Goal: Task Accomplishment & Management: Use online tool/utility

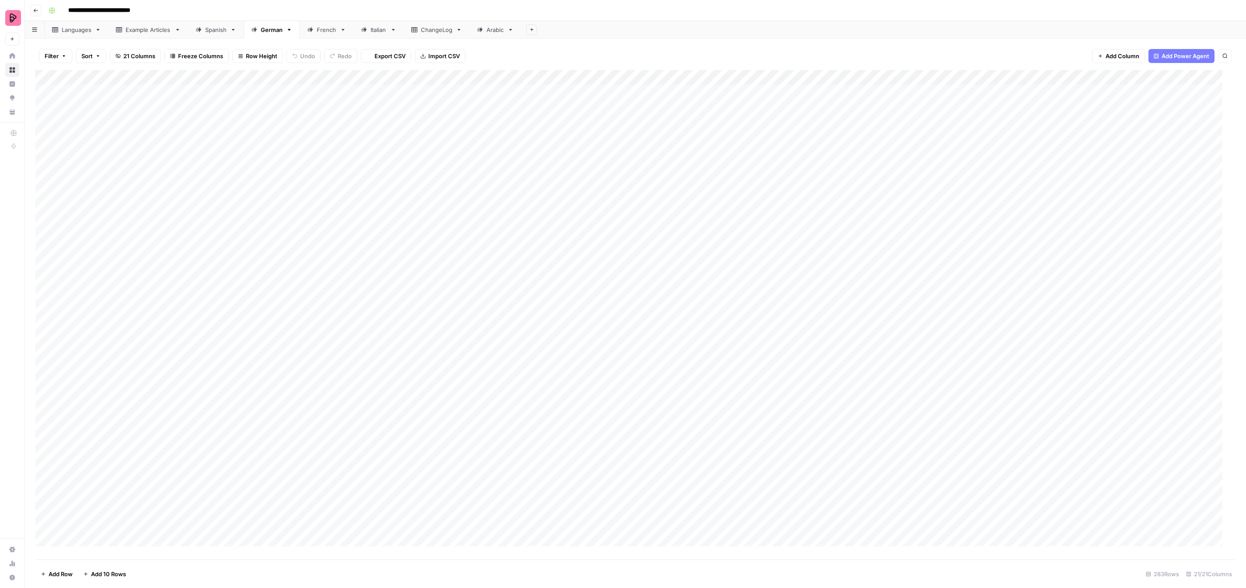
click at [214, 36] on link "Spanish" at bounding box center [216, 30] width 56 height 18
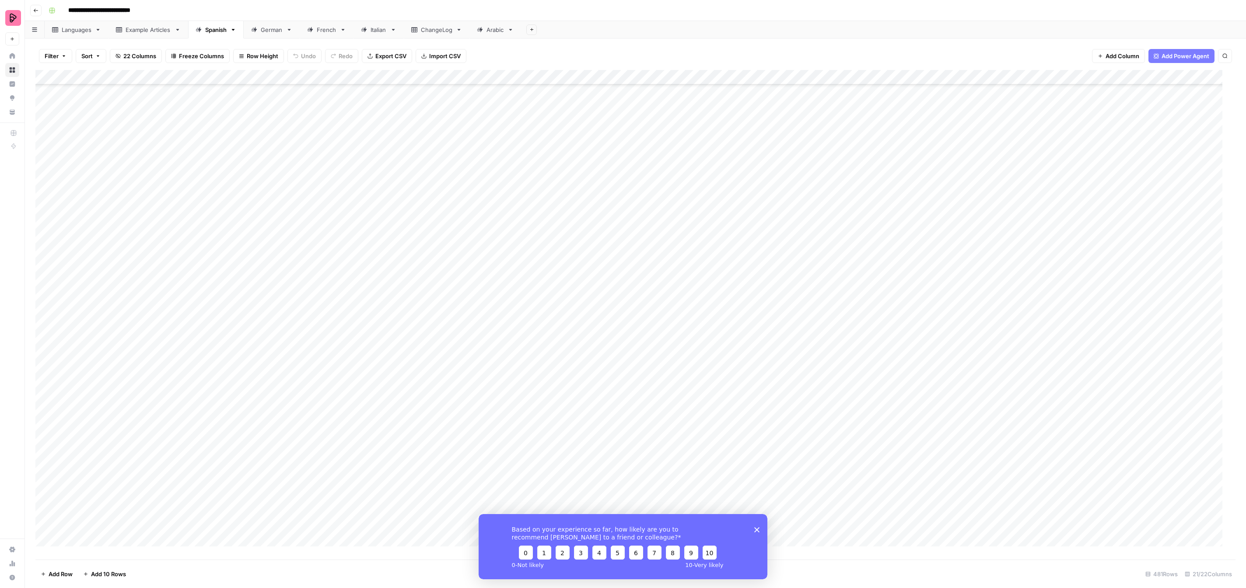
scroll to position [6709, 0]
click at [759, 530] on icon "Close survey" at bounding box center [756, 529] width 5 height 5
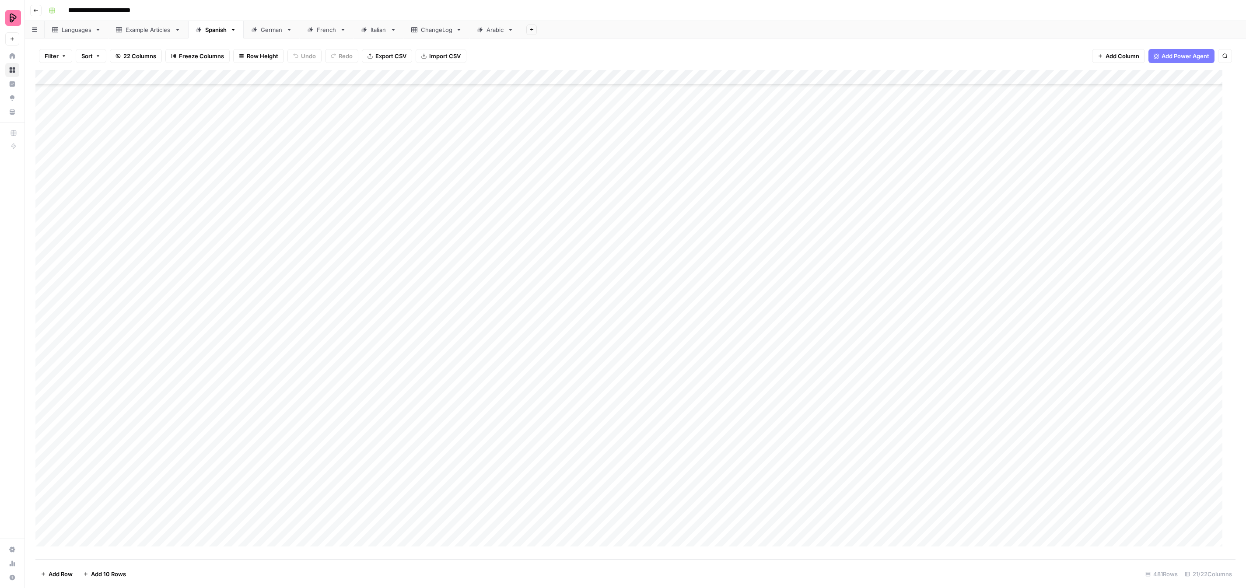
click at [914, 166] on div "Add Column" at bounding box center [635, 315] width 1200 height 490
click at [927, 203] on button "To review by [PERSON_NAME]" at bounding box center [949, 201] width 89 height 11
click at [914, 181] on div "Add Column" at bounding box center [635, 315] width 1200 height 490
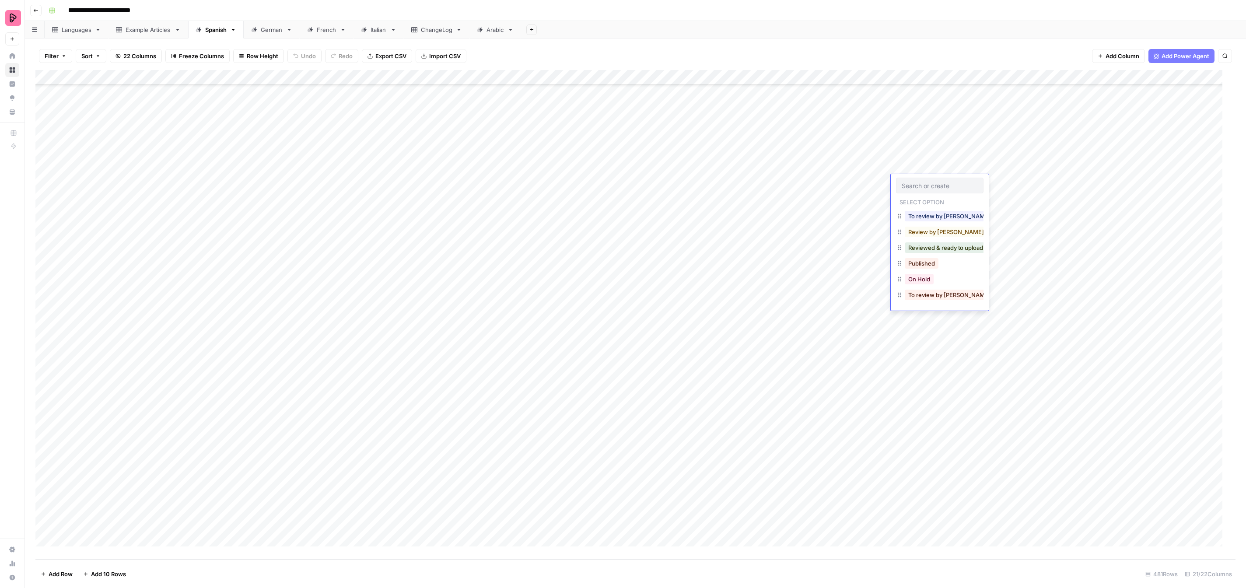
click at [916, 209] on div "To review by [PERSON_NAME]" at bounding box center [940, 217] width 88 height 16
click at [920, 219] on button "To review by [PERSON_NAME]" at bounding box center [949, 216] width 89 height 11
click at [913, 196] on div "Add Column" at bounding box center [635, 315] width 1200 height 490
click at [919, 232] on button "To review by [PERSON_NAME]" at bounding box center [949, 231] width 89 height 11
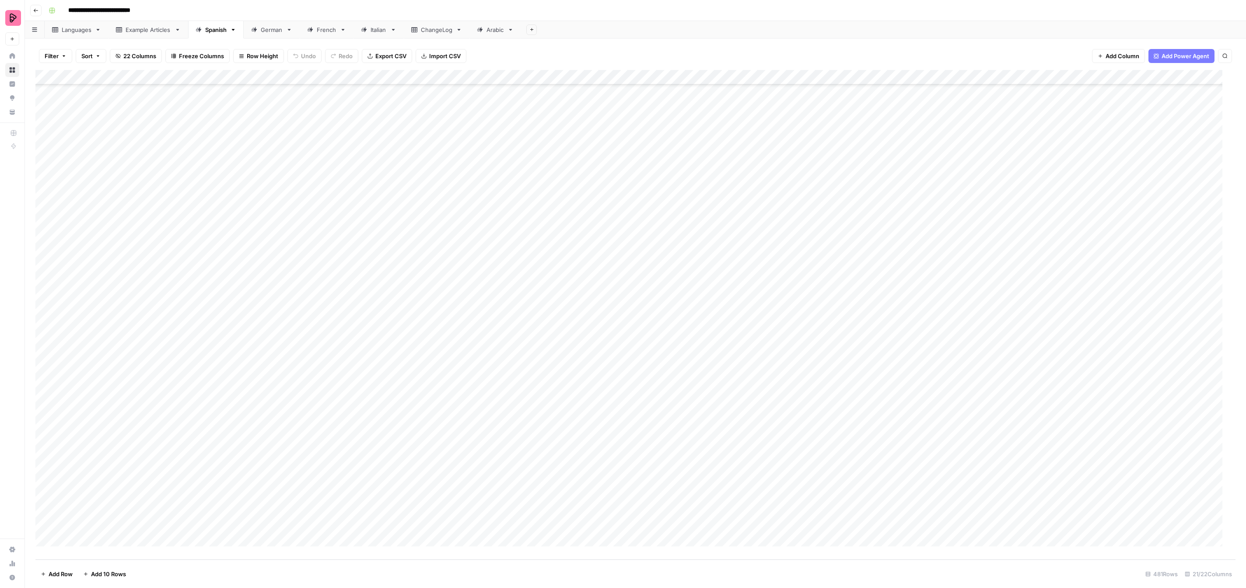
click at [909, 211] on div "Add Column" at bounding box center [635, 315] width 1200 height 490
drag, startPoint x: 914, startPoint y: 244, endPoint x: 912, endPoint y: 237, distance: 7.1
click at [914, 245] on button "To review by [PERSON_NAME]" at bounding box center [949, 246] width 89 height 11
click at [911, 226] on div "Add Column" at bounding box center [635, 315] width 1200 height 490
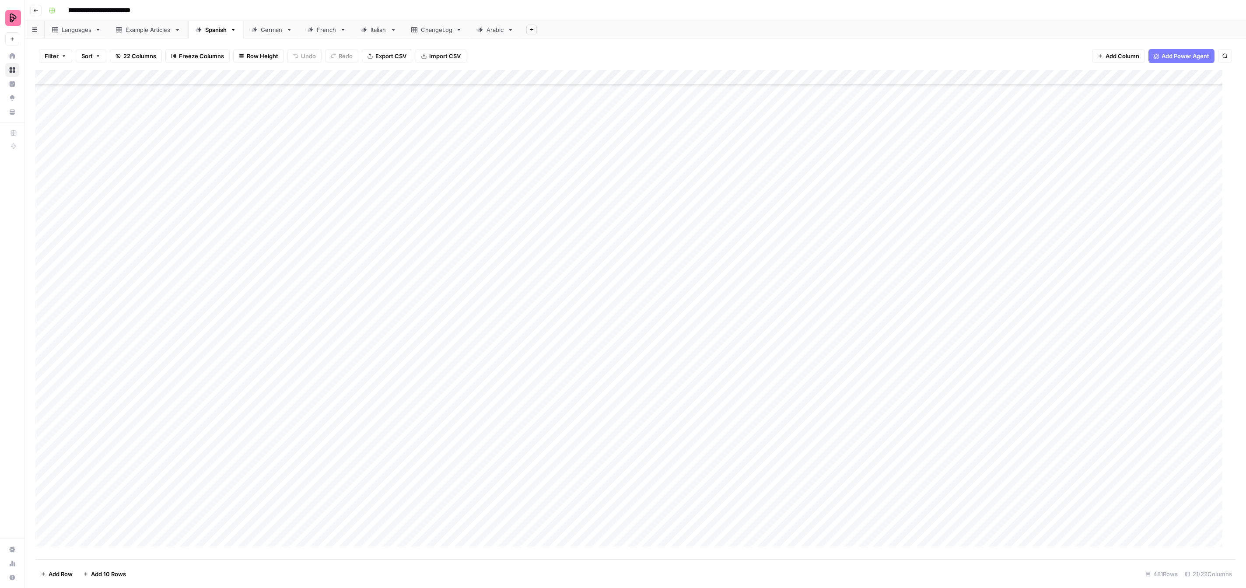
click at [911, 226] on div "Add Column" at bounding box center [635, 315] width 1200 height 490
click at [915, 258] on button "To review by [PERSON_NAME]" at bounding box center [949, 261] width 89 height 11
click at [909, 242] on div "Add Column" at bounding box center [635, 315] width 1200 height 490
click at [923, 274] on button "To review by [PERSON_NAME]" at bounding box center [949, 275] width 89 height 11
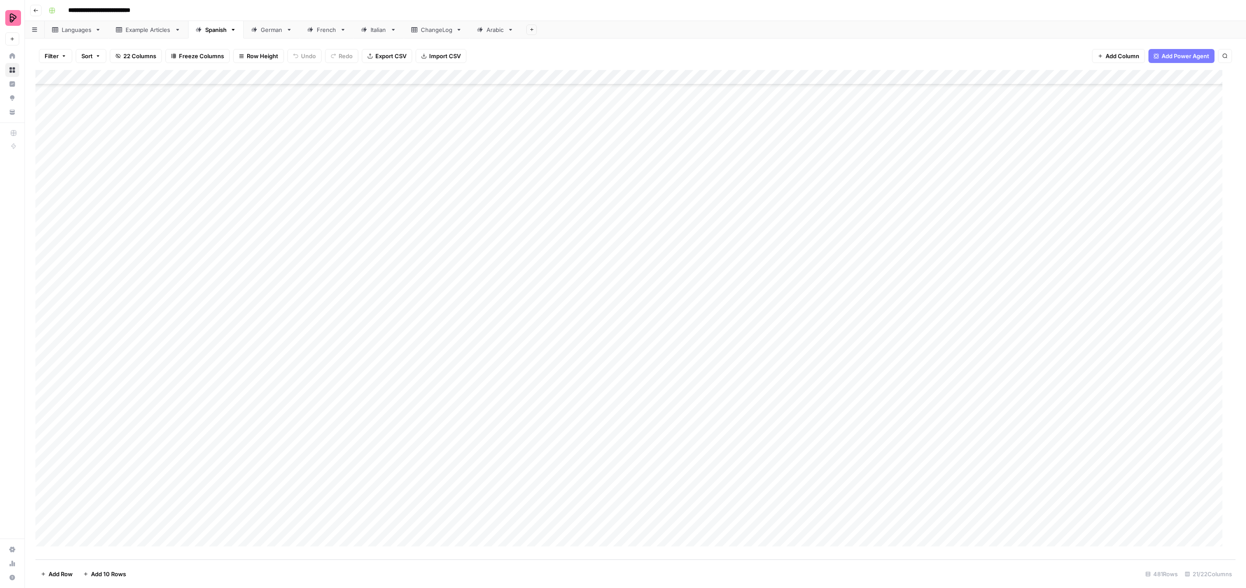
click at [914, 258] on div "Add Column" at bounding box center [635, 315] width 1200 height 490
click at [923, 289] on button "To review by [PERSON_NAME]" at bounding box center [949, 290] width 89 height 11
click at [909, 270] on div "Add Column" at bounding box center [635, 315] width 1200 height 490
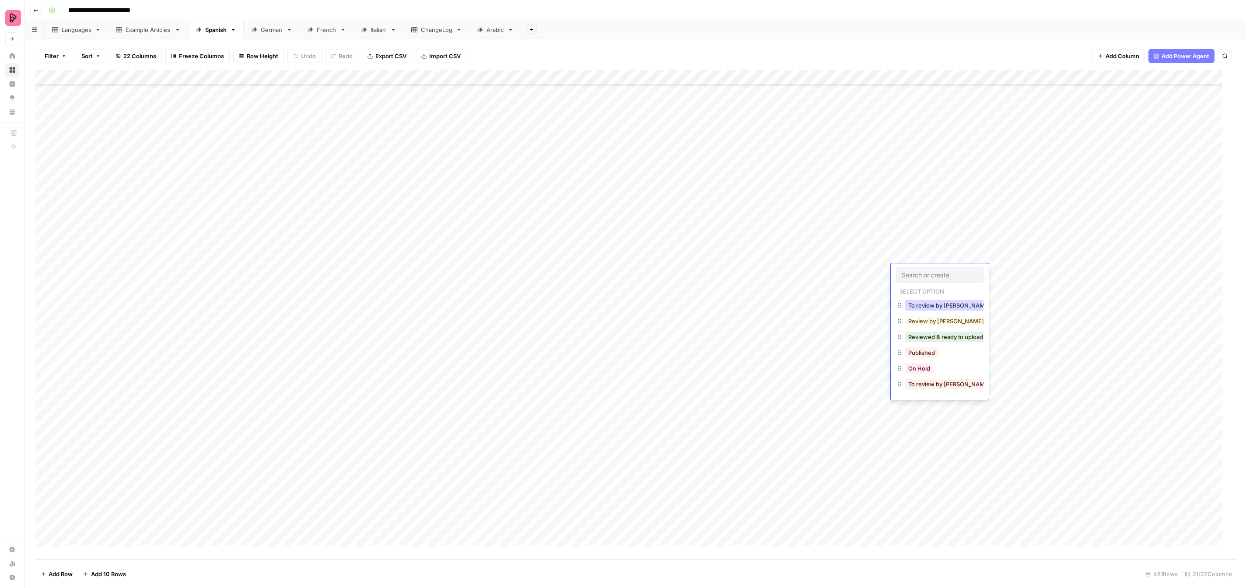
click at [919, 303] on button "To review by [PERSON_NAME]" at bounding box center [949, 305] width 89 height 11
click at [909, 286] on div "Add Column" at bounding box center [635, 315] width 1200 height 490
click at [921, 320] on button "To review by [PERSON_NAME]" at bounding box center [949, 320] width 89 height 11
click at [907, 308] on div "Add Column" at bounding box center [635, 315] width 1200 height 490
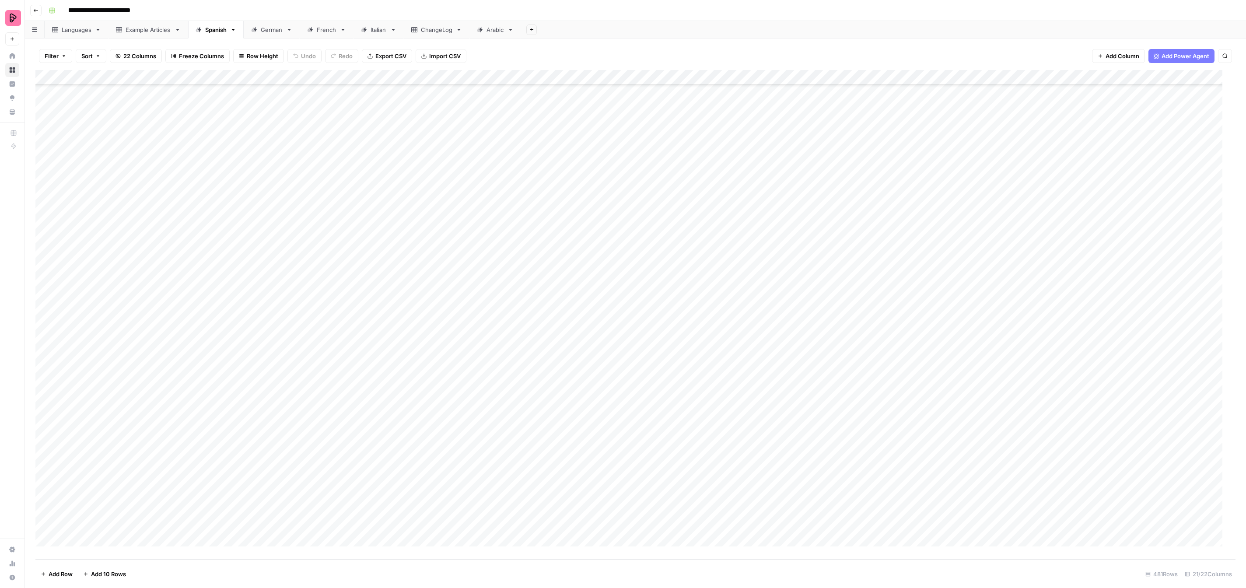
click at [906, 303] on div "Add Column" at bounding box center [635, 315] width 1200 height 490
click at [906, 303] on input "text" at bounding box center [940, 305] width 76 height 8
click at [1019, 32] on div "Add Sheet" at bounding box center [883, 30] width 725 height 18
click at [908, 302] on div "Add Column" at bounding box center [635, 315] width 1200 height 490
click at [930, 336] on button "To review by [PERSON_NAME]" at bounding box center [949, 335] width 89 height 11
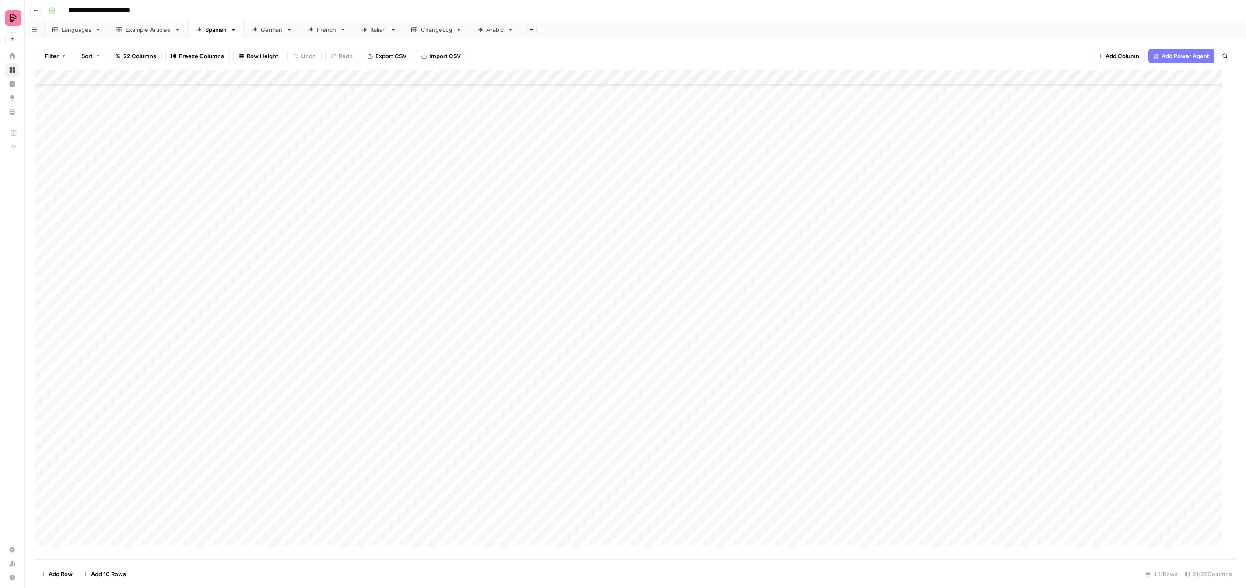
click at [909, 319] on div "Add Column" at bounding box center [635, 315] width 1200 height 490
click at [922, 347] on button "To review by [PERSON_NAME]" at bounding box center [949, 350] width 89 height 11
click at [914, 334] on div "Add Column" at bounding box center [635, 315] width 1200 height 490
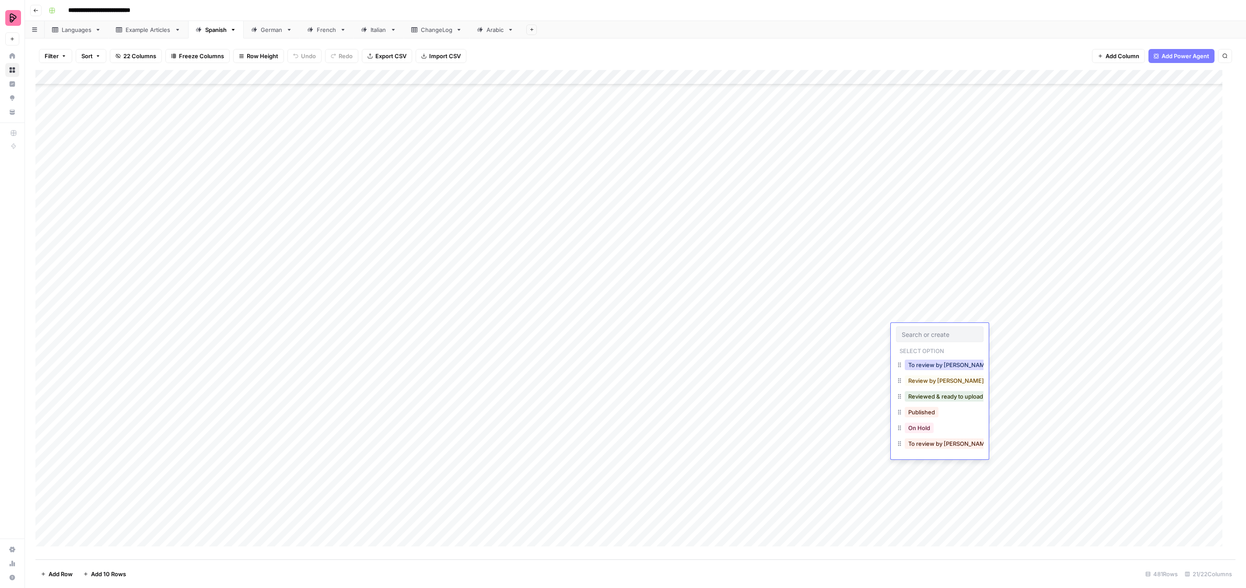
click at [927, 362] on button "To review by [PERSON_NAME]" at bounding box center [949, 365] width 89 height 11
click at [914, 350] on div "Add Column" at bounding box center [635, 315] width 1200 height 490
click at [927, 375] on button "To review by [PERSON_NAME]" at bounding box center [949, 380] width 89 height 11
click at [910, 360] on div "Add Column" at bounding box center [635, 315] width 1200 height 490
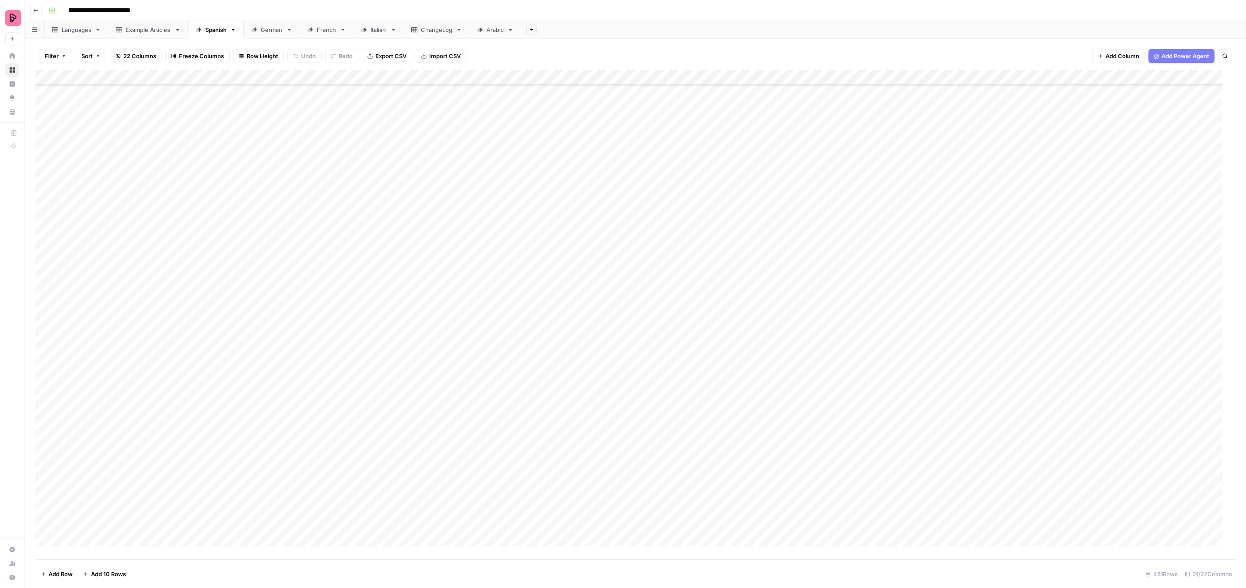
click at [910, 361] on div "Add Column" at bounding box center [635, 315] width 1200 height 490
click at [920, 396] on button "To review by [PERSON_NAME]" at bounding box center [949, 394] width 89 height 11
click at [905, 374] on div "Add Column" at bounding box center [635, 315] width 1200 height 490
click at [905, 375] on div "Add Column" at bounding box center [635, 315] width 1200 height 490
click at [922, 407] on button "To review by [PERSON_NAME]" at bounding box center [949, 409] width 89 height 11
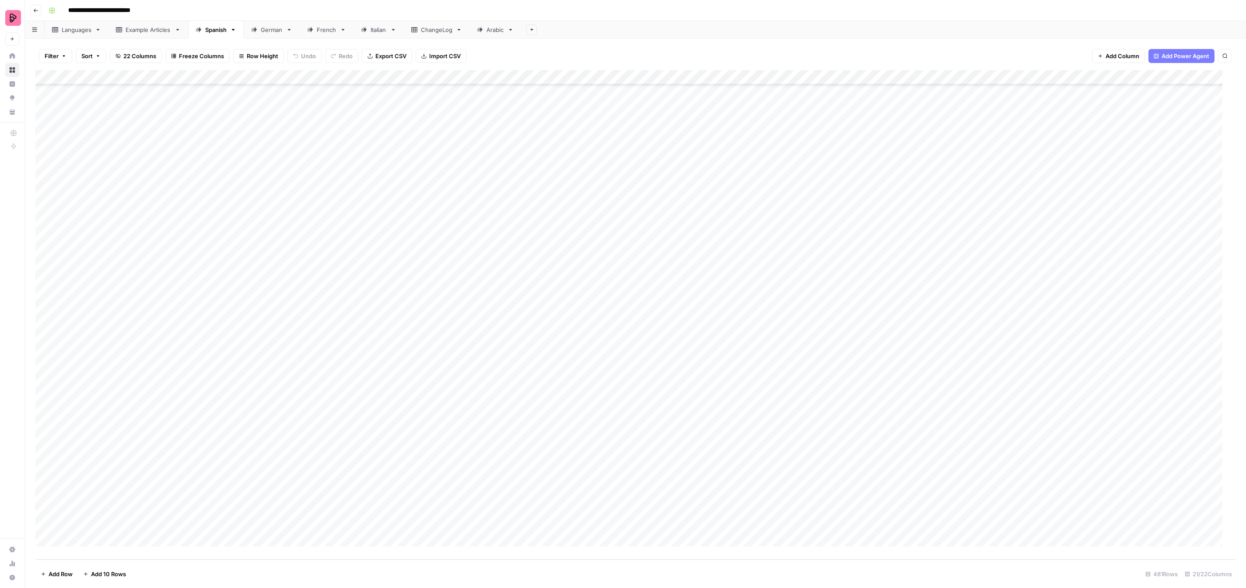
click at [912, 386] on div "Add Column" at bounding box center [635, 315] width 1200 height 490
click at [918, 423] on button "To review by [PERSON_NAME]" at bounding box center [949, 424] width 89 height 11
click at [910, 407] on div "Add Column" at bounding box center [635, 315] width 1200 height 490
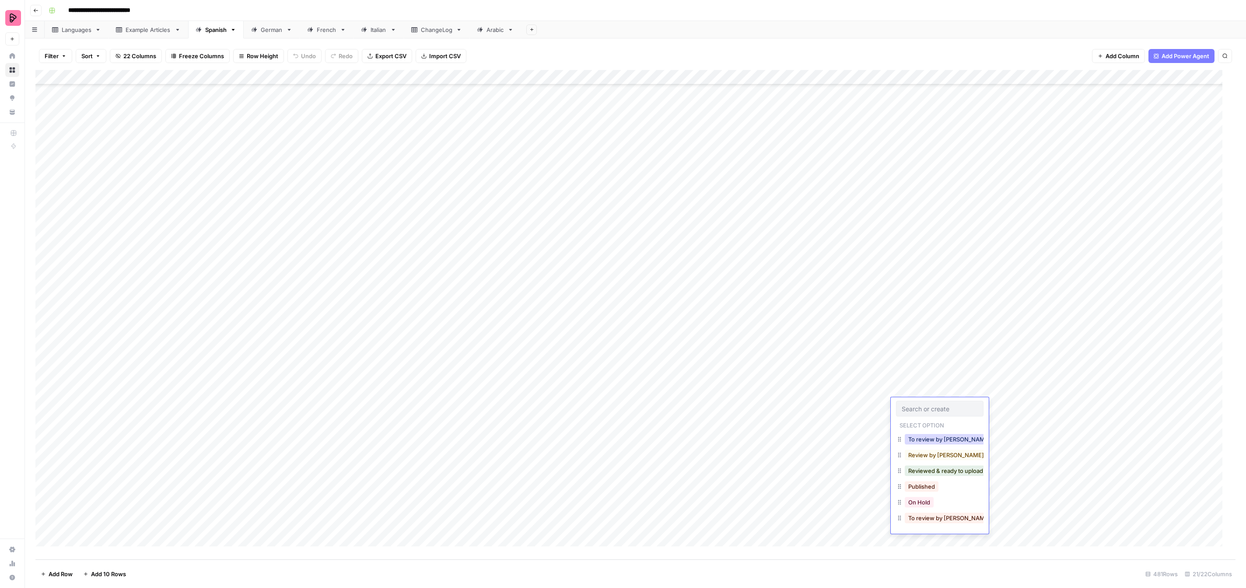
click at [919, 439] on button "To review by [PERSON_NAME]" at bounding box center [949, 439] width 89 height 11
click at [909, 424] on div "Add Column" at bounding box center [635, 315] width 1200 height 490
click at [915, 451] on button "To review by [PERSON_NAME]" at bounding box center [949, 454] width 89 height 11
click at [908, 437] on div "Add Column" at bounding box center [635, 315] width 1200 height 490
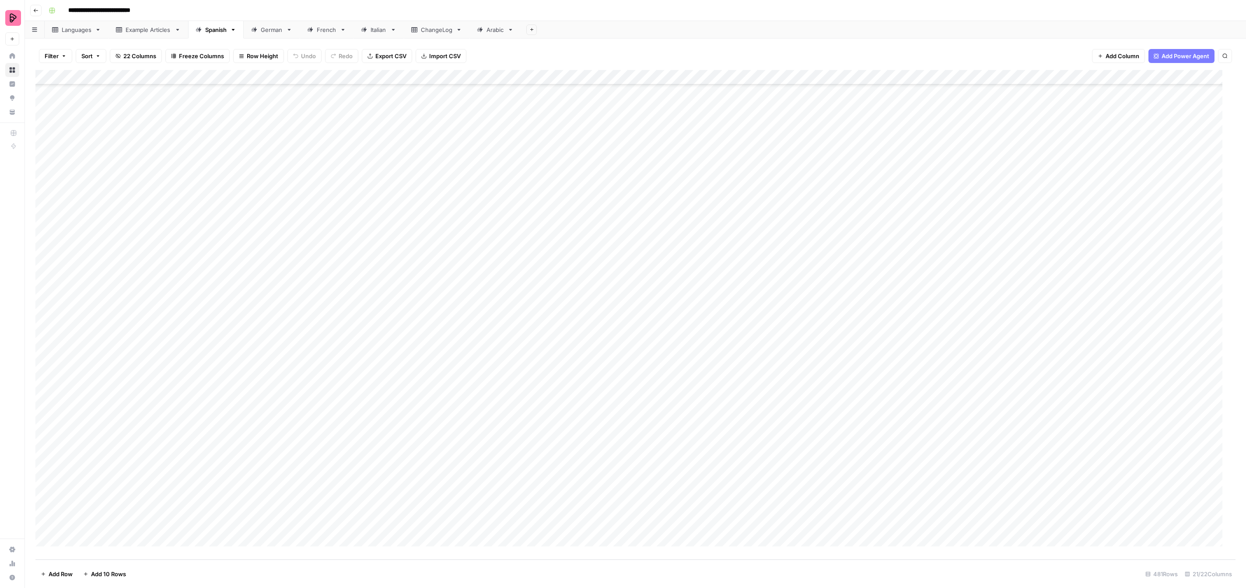
click at [908, 437] on div "Add Column" at bounding box center [635, 315] width 1200 height 490
click at [916, 465] on button "To review by [PERSON_NAME]" at bounding box center [949, 469] width 89 height 11
click at [908, 447] on div "Add Column" at bounding box center [635, 315] width 1200 height 490
click at [916, 480] on button "To review by [PERSON_NAME]" at bounding box center [949, 484] width 89 height 11
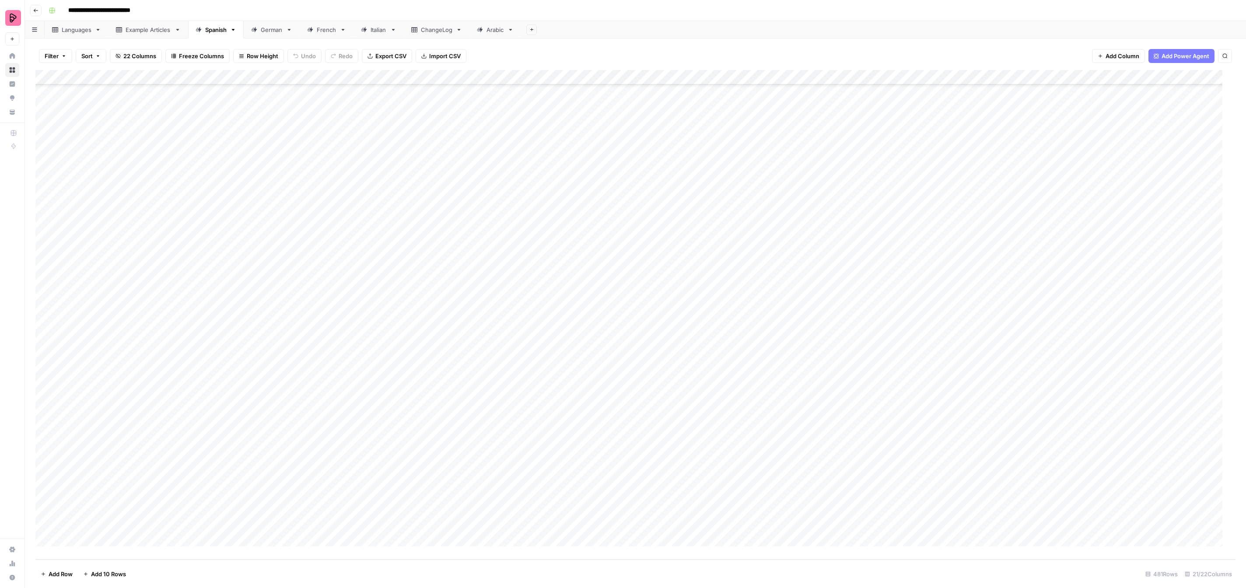
click at [912, 469] on div "Add Column" at bounding box center [635, 315] width 1200 height 490
drag, startPoint x: 923, startPoint y: 494, endPoint x: 924, endPoint y: 481, distance: 13.1
click at [923, 494] on button "To review by [PERSON_NAME]" at bounding box center [949, 499] width 89 height 11
click at [907, 475] on div "Add Column" at bounding box center [635, 315] width 1200 height 490
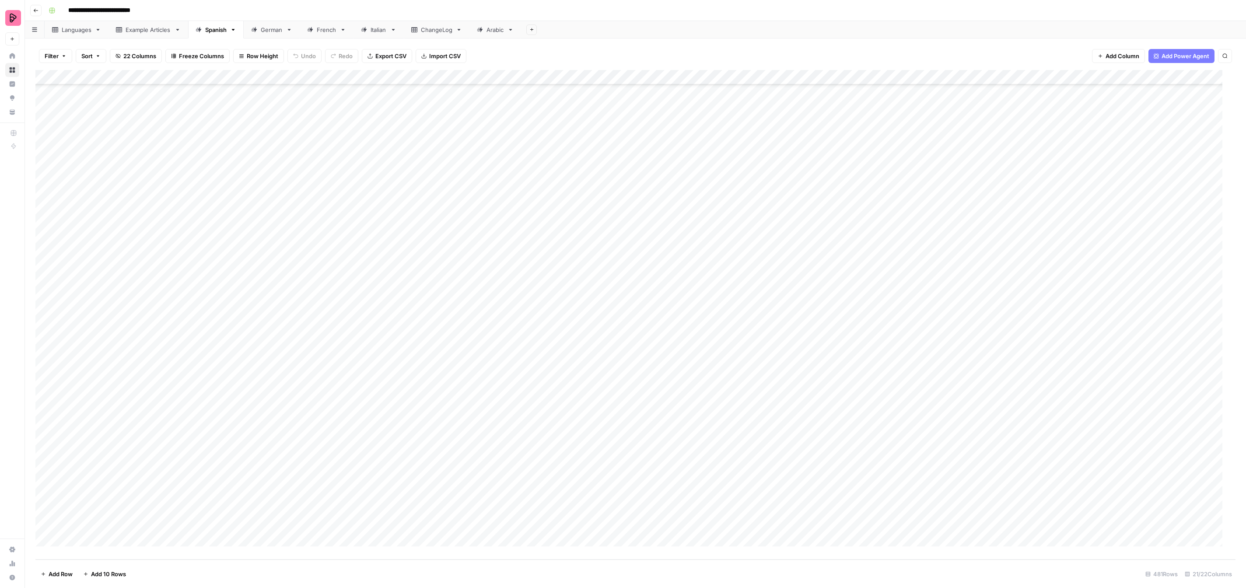
click at [907, 477] on div "Add Column" at bounding box center [635, 315] width 1200 height 490
click at [919, 512] on button "To review by [PERSON_NAME]" at bounding box center [949, 514] width 89 height 11
click at [908, 492] on div "Add Column" at bounding box center [635, 315] width 1200 height 490
click at [913, 523] on button "To review by [PERSON_NAME]" at bounding box center [949, 528] width 89 height 11
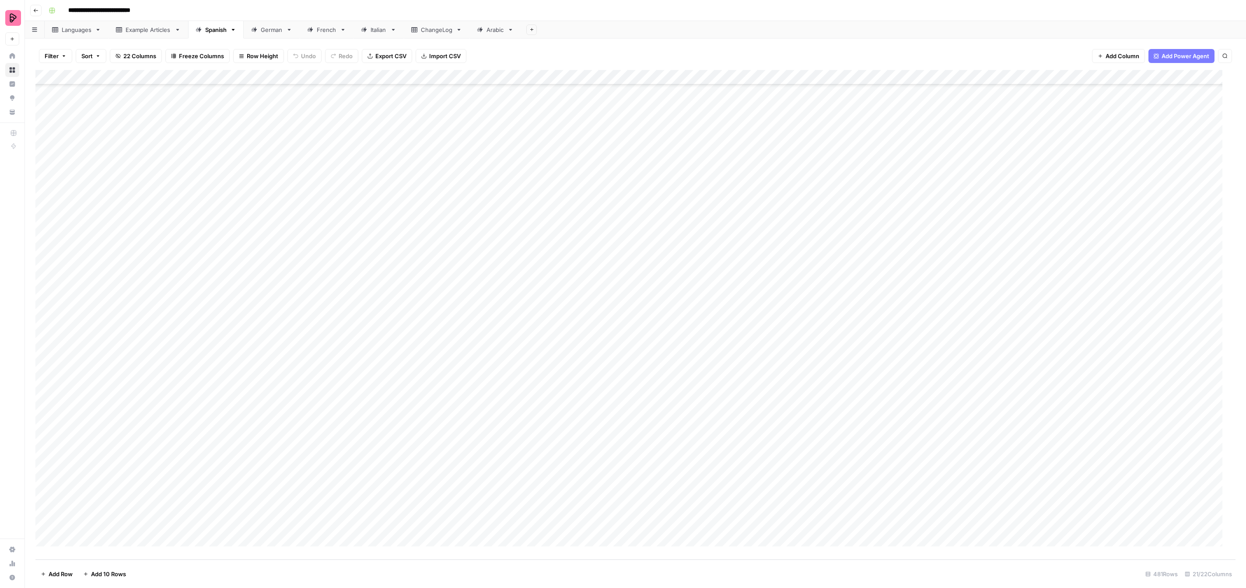
click at [908, 508] on div "Add Column" at bounding box center [635, 315] width 1200 height 490
click at [915, 539] on button "To review by [PERSON_NAME]" at bounding box center [949, 543] width 89 height 11
click at [907, 525] on div "Add Column" at bounding box center [635, 315] width 1200 height 490
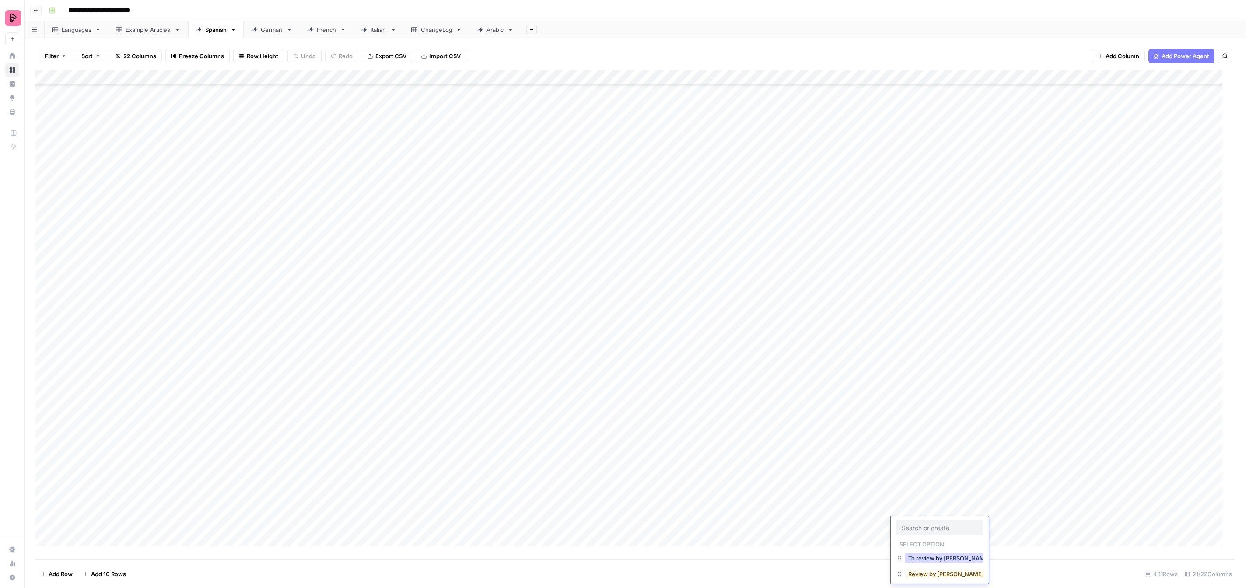
drag, startPoint x: 926, startPoint y: 556, endPoint x: 924, endPoint y: 519, distance: 36.8
click at [926, 553] on button "To review by [PERSON_NAME]" at bounding box center [949, 558] width 89 height 11
